Goal: Transaction & Acquisition: Purchase product/service

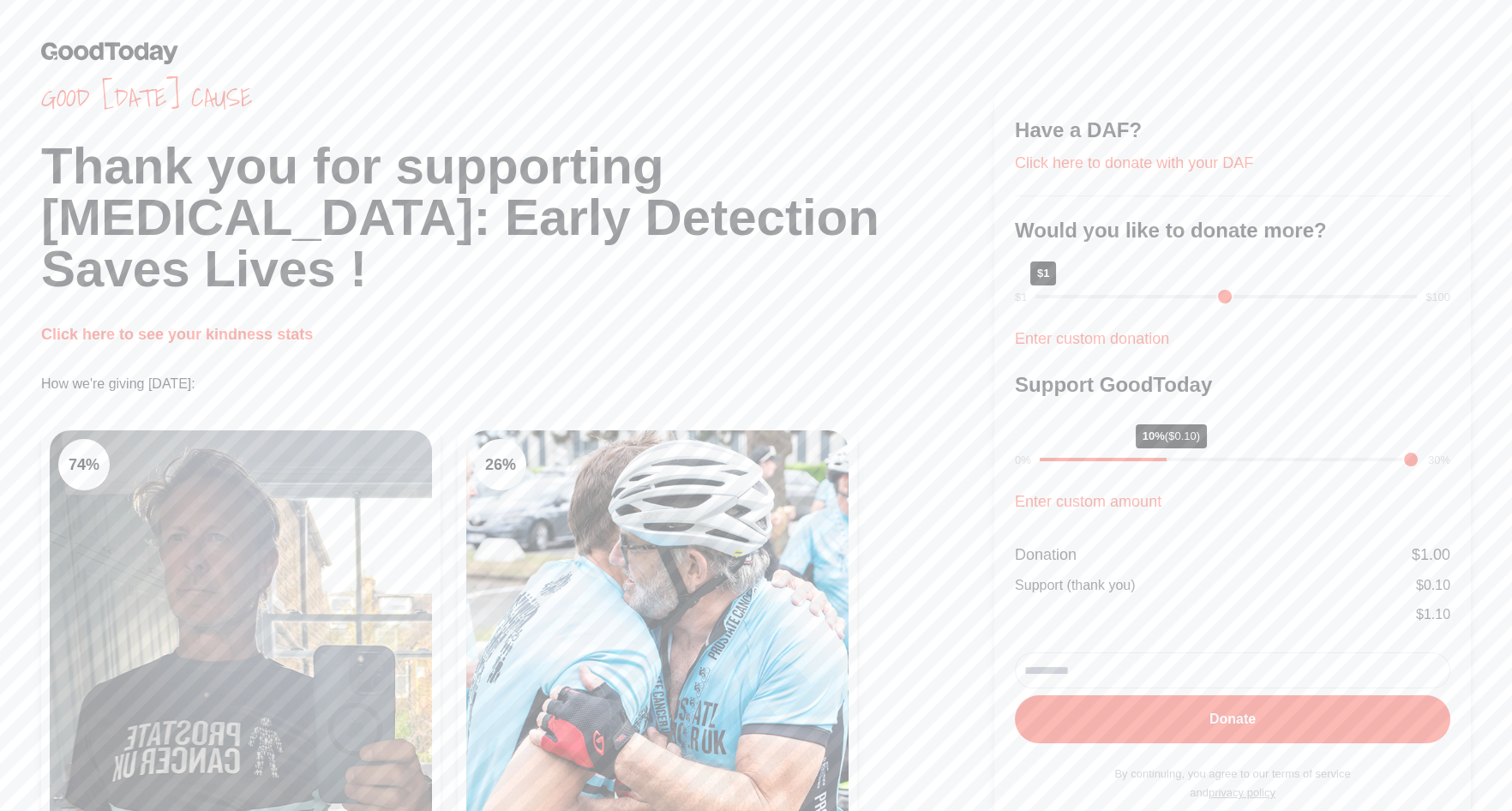
drag, startPoint x: 1156, startPoint y: 300, endPoint x: 1005, endPoint y: 295, distance: 151.1
type input "*"
click at [1036, 295] on input "range" at bounding box center [1226, 297] width 382 height 4
drag, startPoint x: 1175, startPoint y: 463, endPoint x: 1027, endPoint y: 457, distance: 148.1
type input "*"
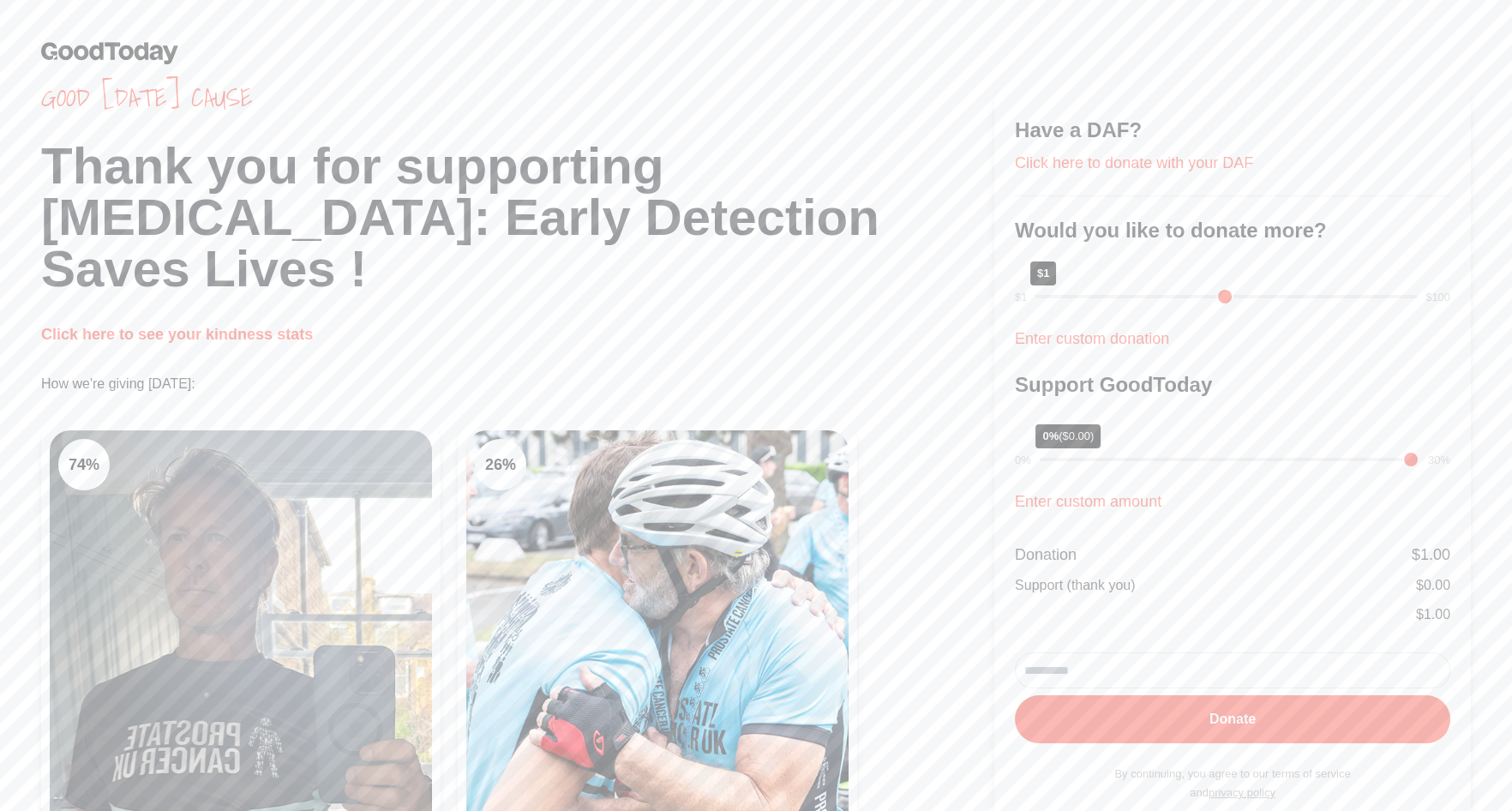
click at [1040, 458] on input "range" at bounding box center [1230, 460] width 380 height 4
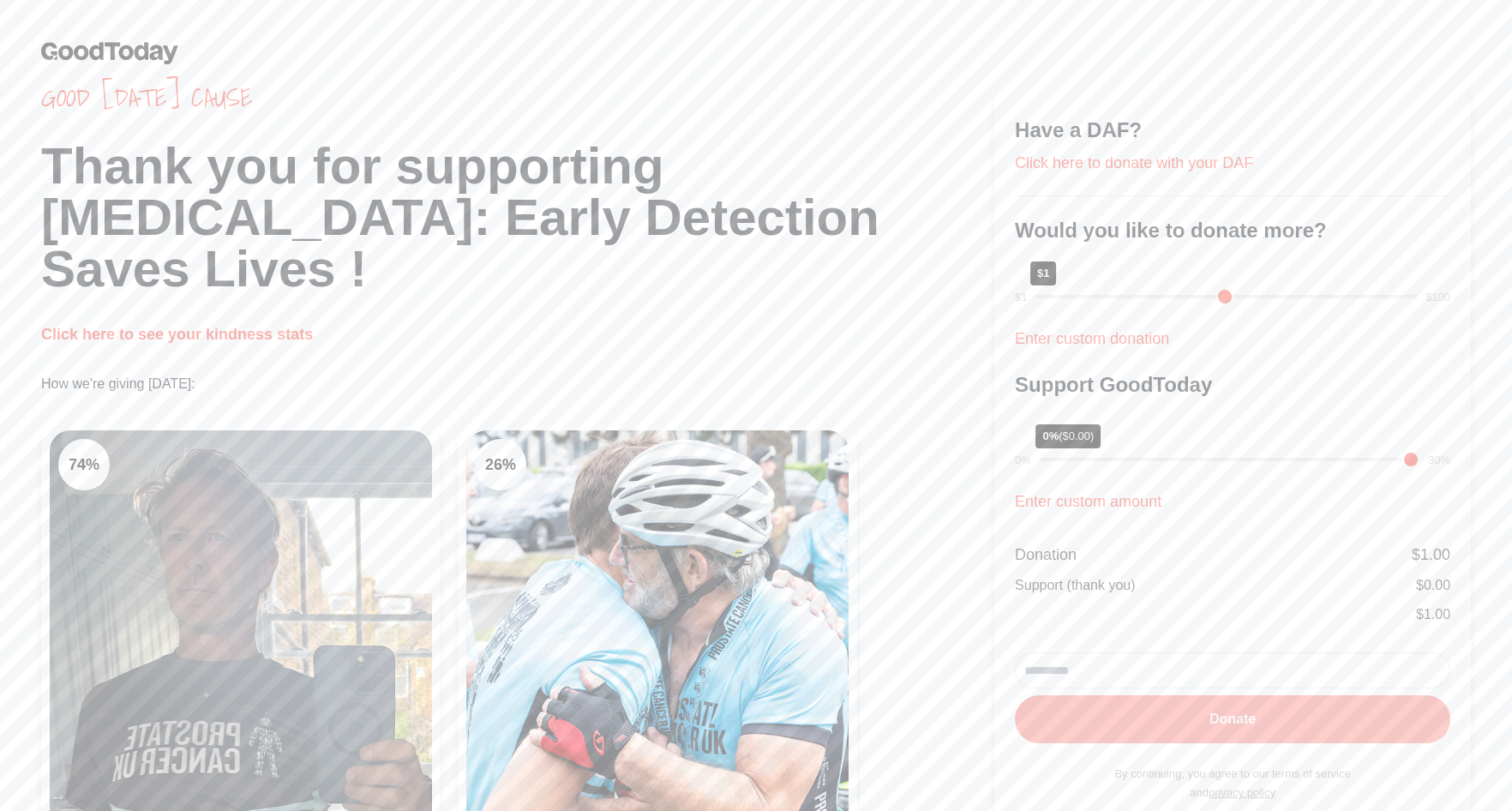
click at [1248, 718] on button "Donate" at bounding box center [1232, 719] width 435 height 48
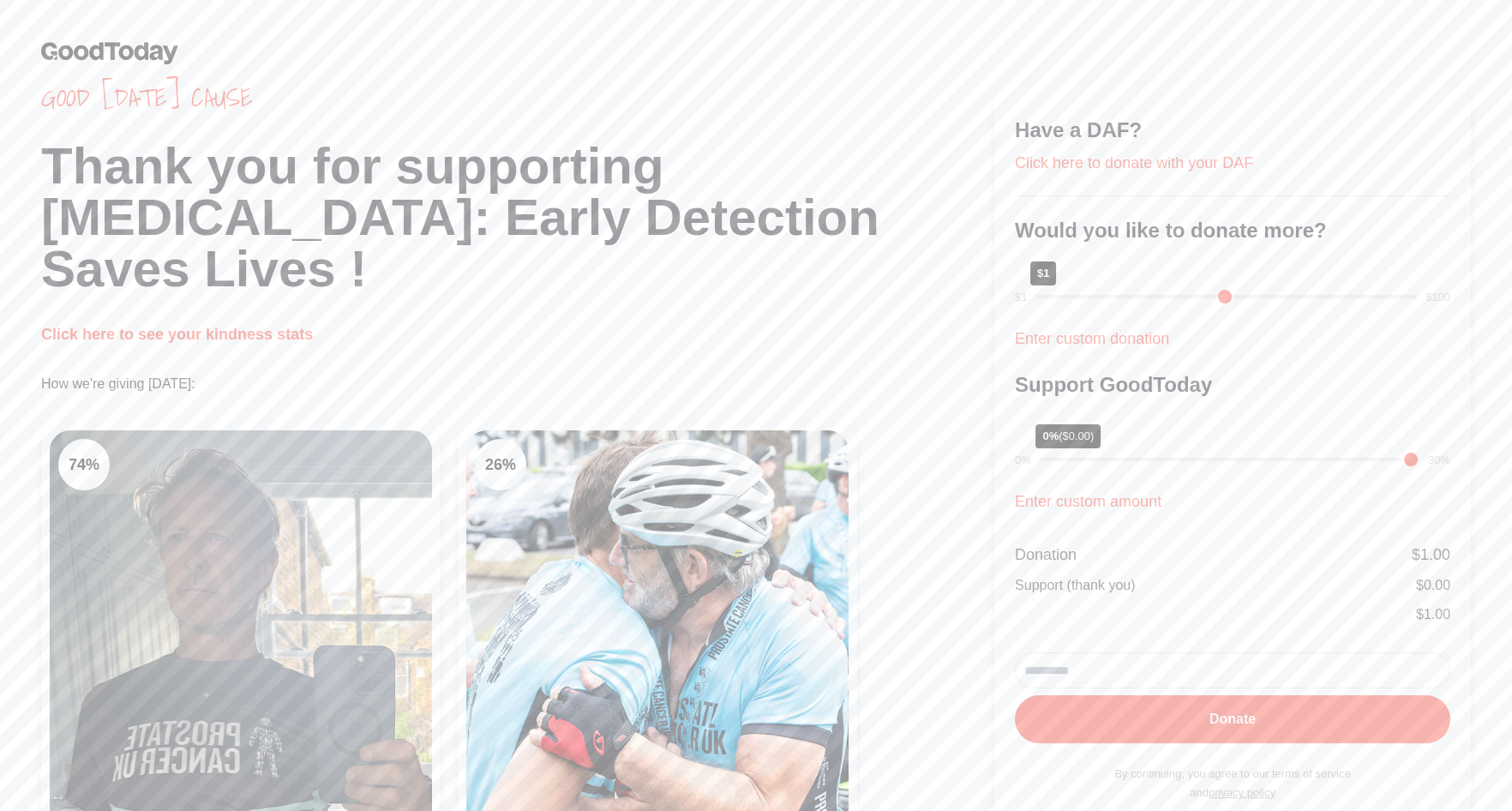
click at [1239, 669] on input "email" at bounding box center [1232, 670] width 435 height 36
type input "**********"
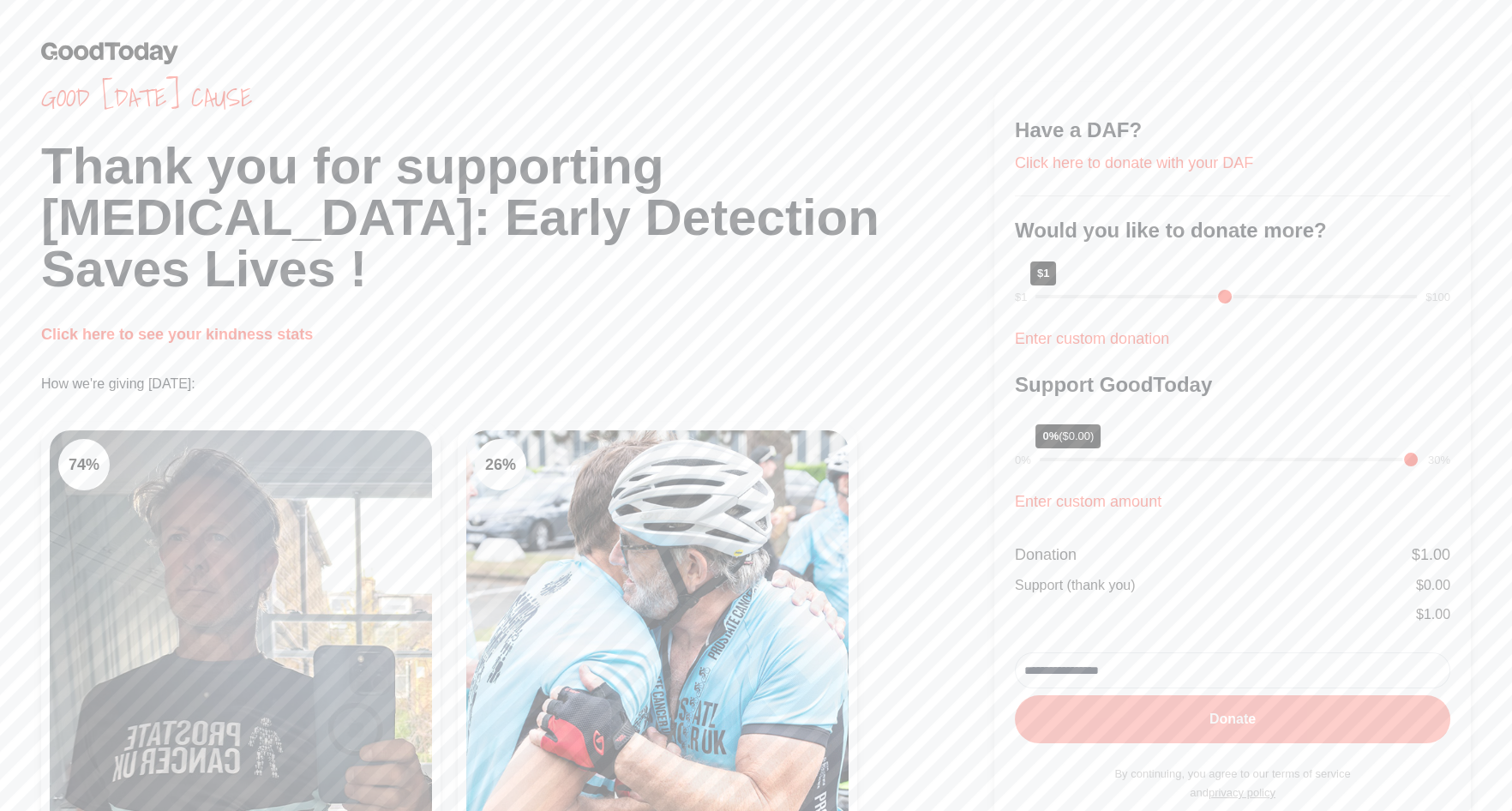
click at [1317, 722] on button "Donate" at bounding box center [1232, 719] width 435 height 48
